Goal: Consume media (video, audio): Consume media (video, audio)

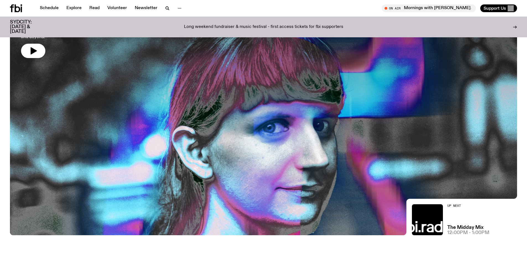
scroll to position [108, 0]
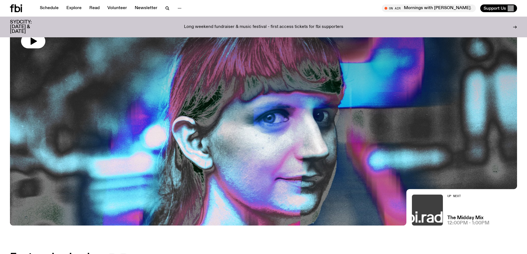
click at [430, 206] on img at bounding box center [427, 210] width 31 height 31
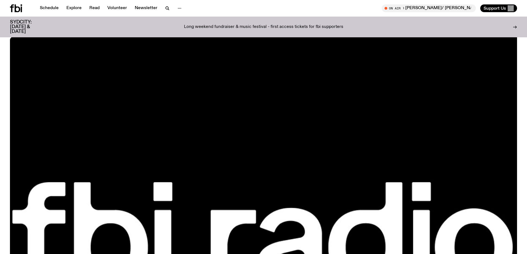
scroll to position [108, 0]
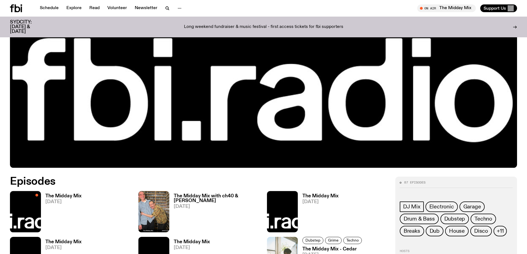
scroll to position [246, 0]
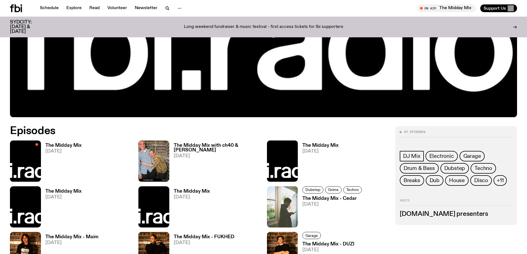
click at [59, 146] on h3 "The Midday Mix" at bounding box center [63, 145] width 36 height 5
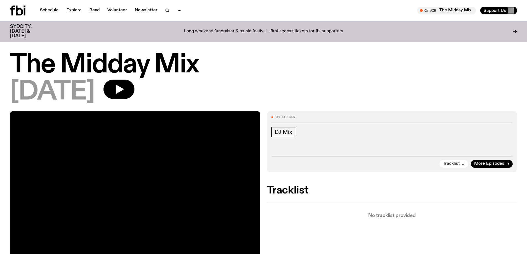
click at [445, 161] on button "Tracklist" at bounding box center [453, 164] width 28 height 8
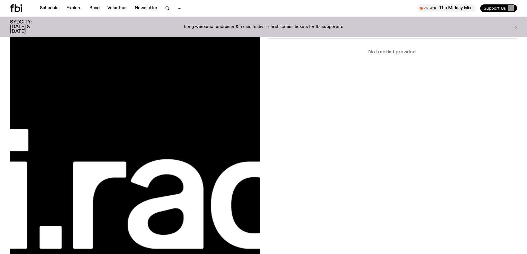
scroll to position [204, 0]
